Goal: Task Accomplishment & Management: Manage account settings

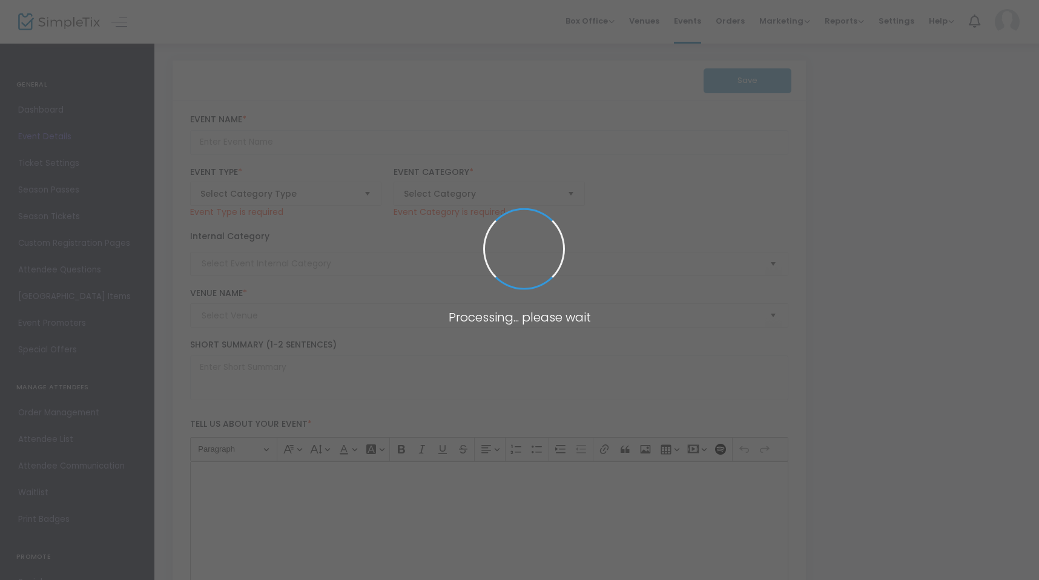
scroll to position [10, 0]
type input "[PERSON_NAME] and Queen of Hearts"
type textarea "🎶Ultrasound Productions Presents🎶[PERSON_NAME] & The Queen of HeartsJoin us for…"
type input "Buy Tickets"
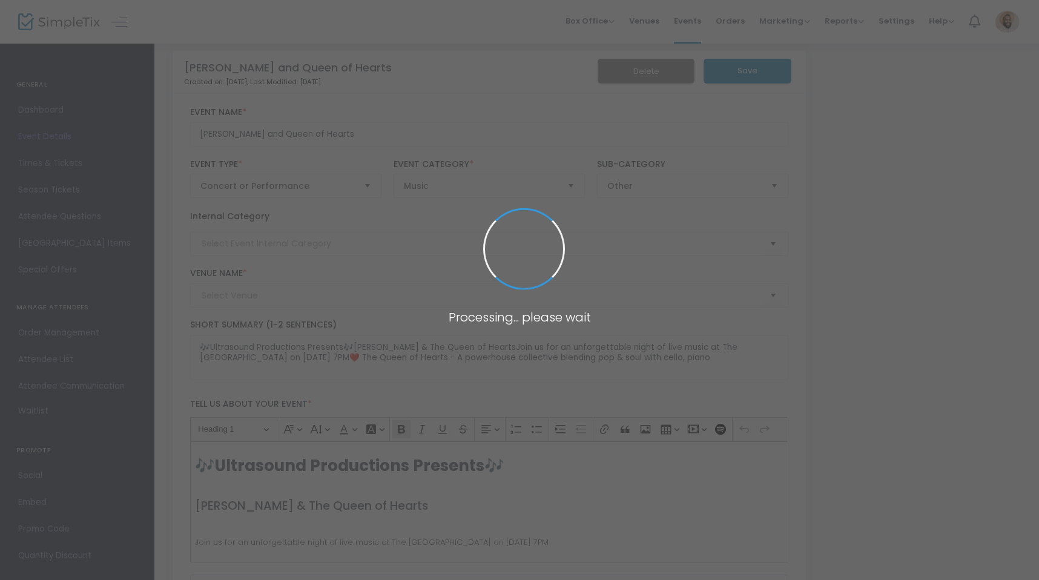
type input "The [GEOGRAPHIC_DATA]"
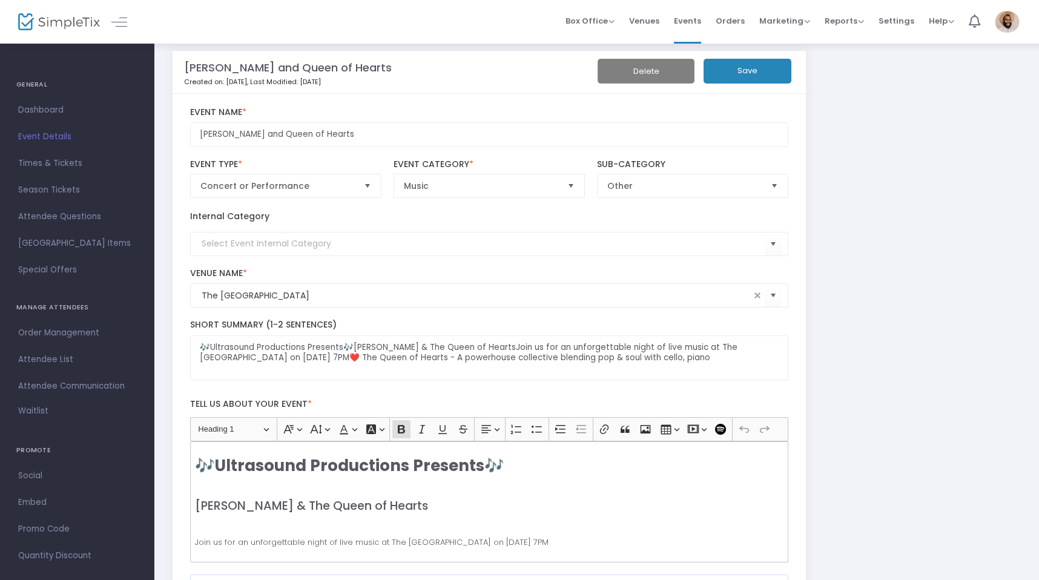
click at [721, 76] on button "Save" at bounding box center [747, 71] width 88 height 25
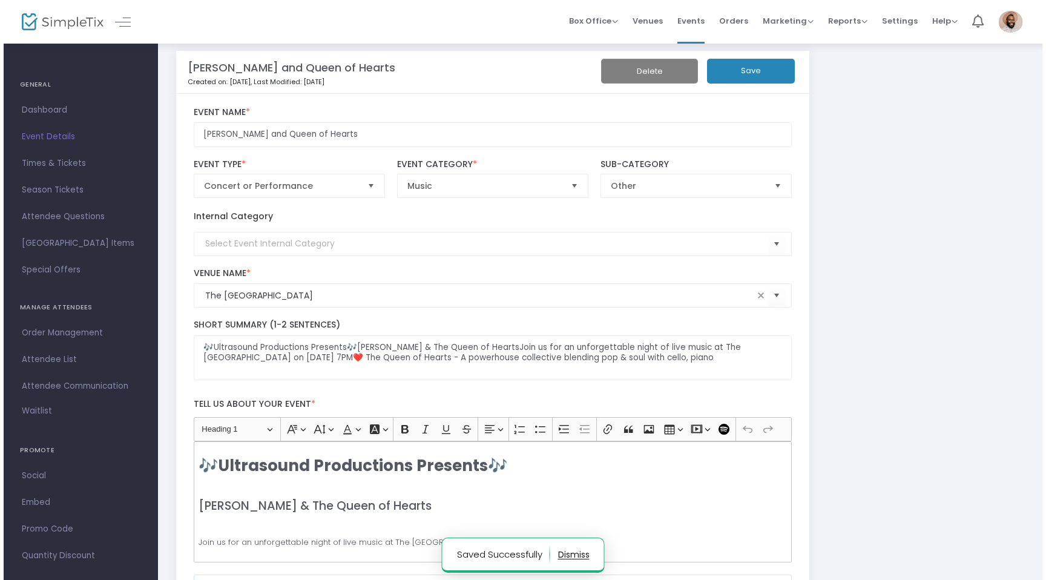
scroll to position [0, 0]
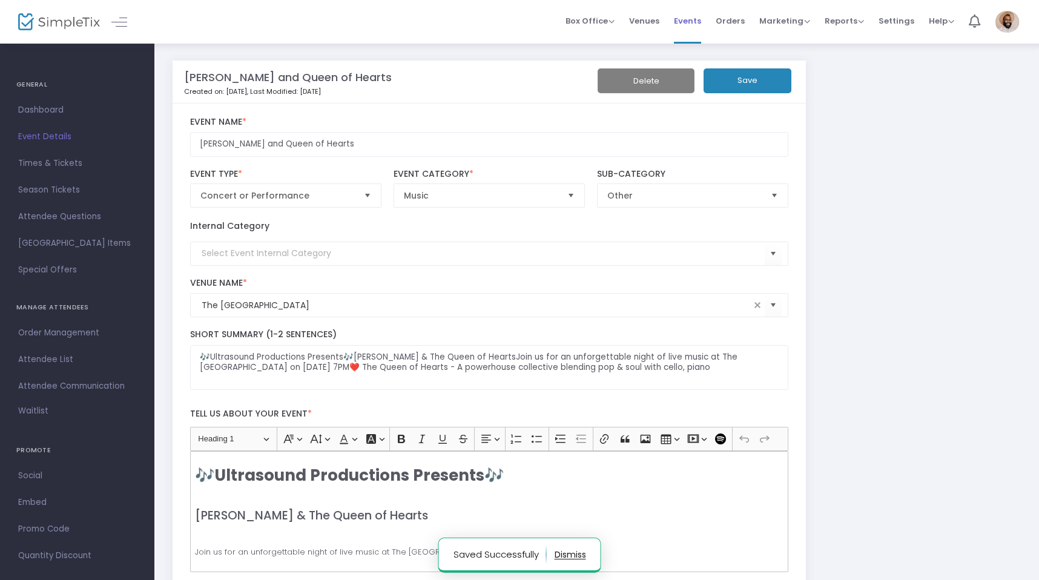
click at [691, 22] on span "Events" at bounding box center [687, 20] width 27 height 31
